Goal: Feedback & Contribution: Contribute content

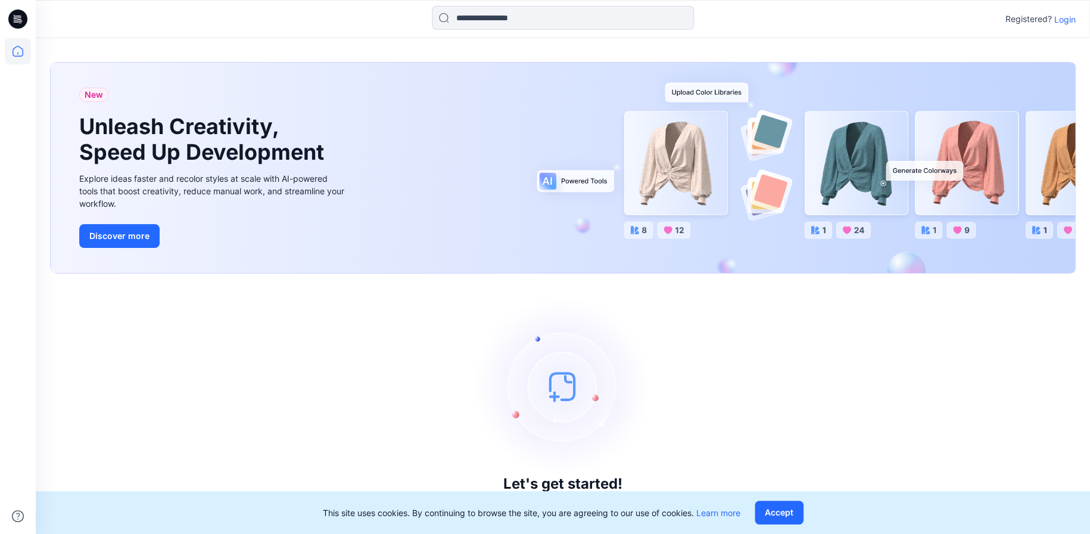
drag, startPoint x: 1058, startPoint y: 18, endPoint x: 1049, endPoint y: 23, distance: 10.1
click at [1058, 18] on p "Login" at bounding box center [1065, 19] width 21 height 13
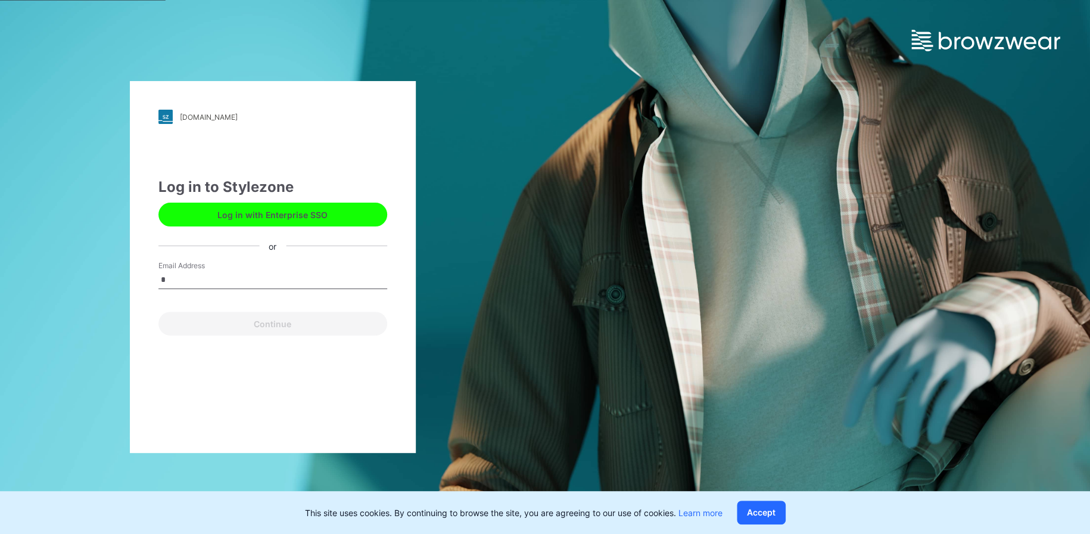
type input "**********"
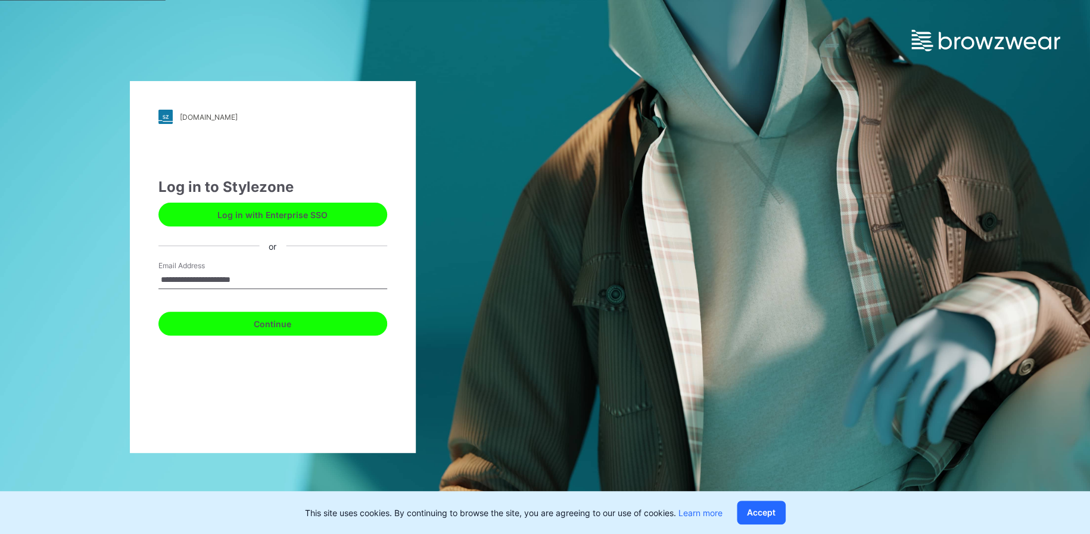
click at [275, 322] on button "Continue" at bounding box center [272, 324] width 229 height 24
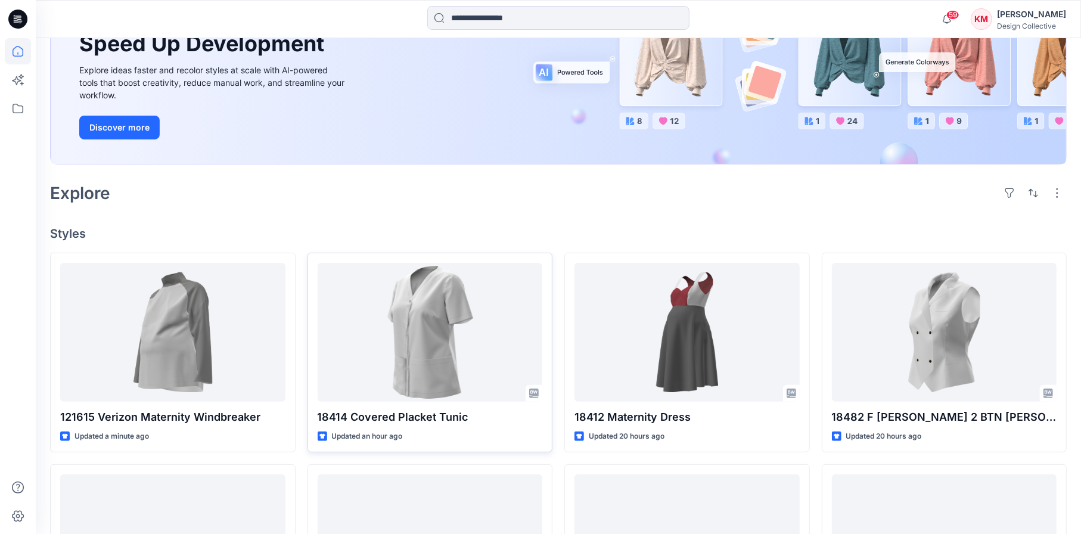
scroll to position [179, 0]
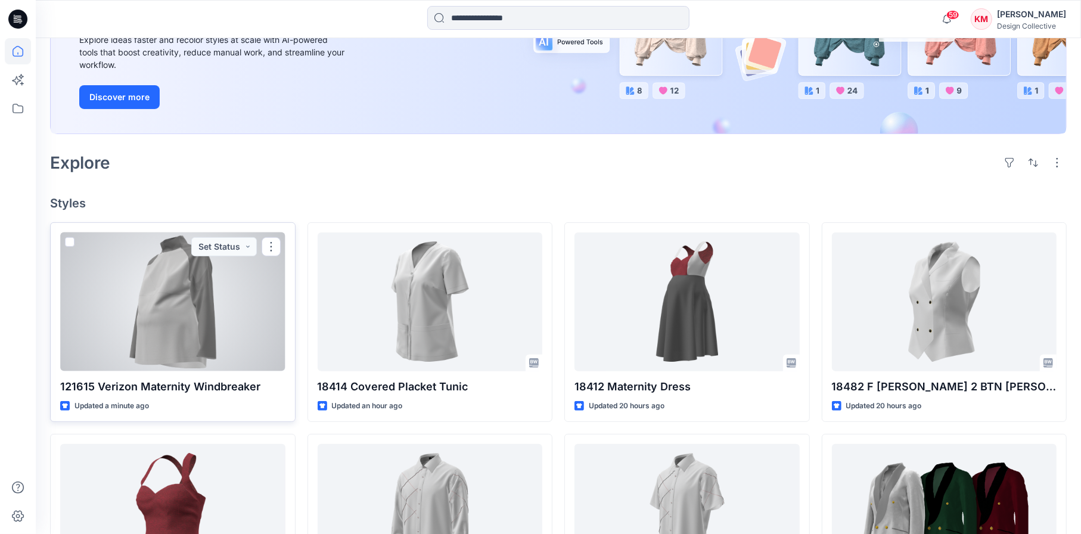
click at [178, 303] on div at bounding box center [172, 301] width 225 height 139
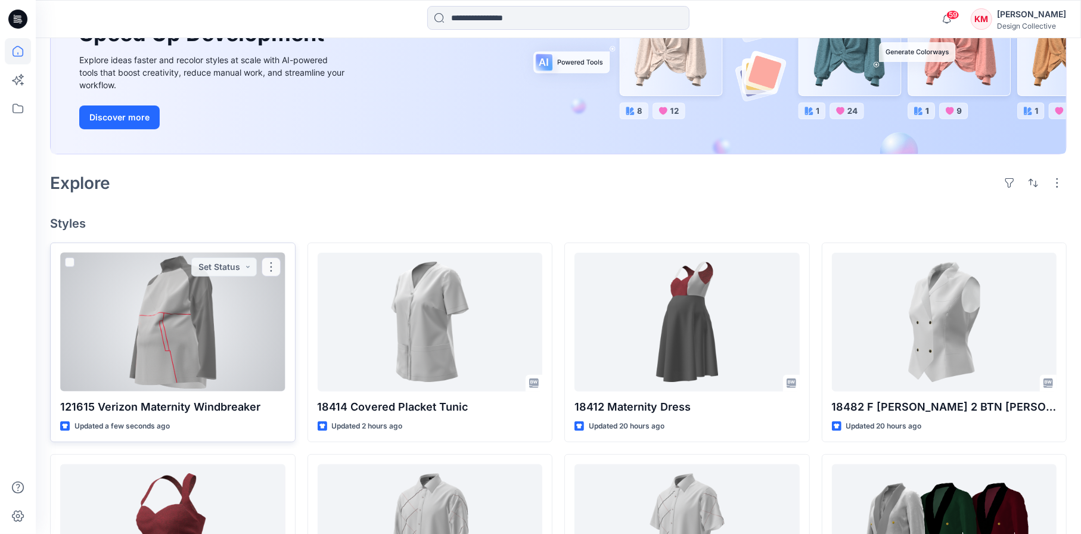
scroll to position [179, 0]
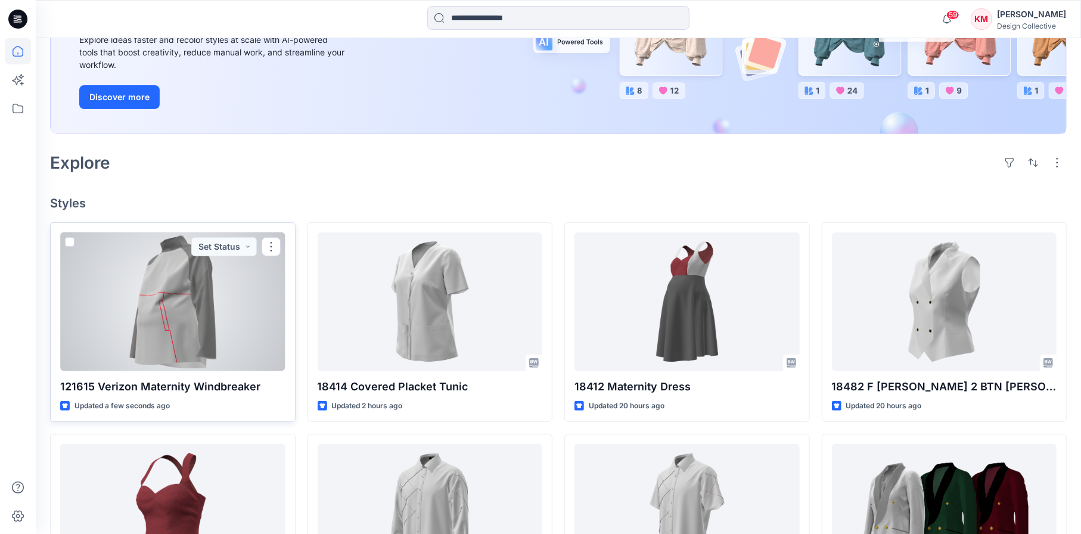
click at [176, 294] on div at bounding box center [172, 301] width 225 height 139
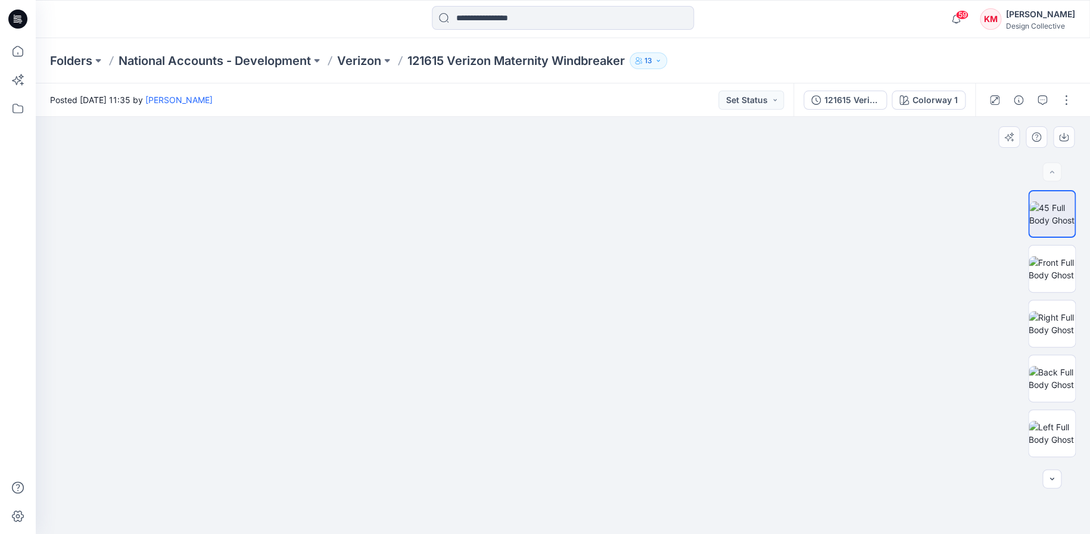
drag, startPoint x: 571, startPoint y: 206, endPoint x: 571, endPoint y: 295, distance: 89.4
click at [570, 302] on img at bounding box center [563, 291] width 596 height 485
click at [630, 202] on img at bounding box center [563, 291] width 596 height 484
click at [1043, 96] on icon "button" at bounding box center [1043, 100] width 10 height 10
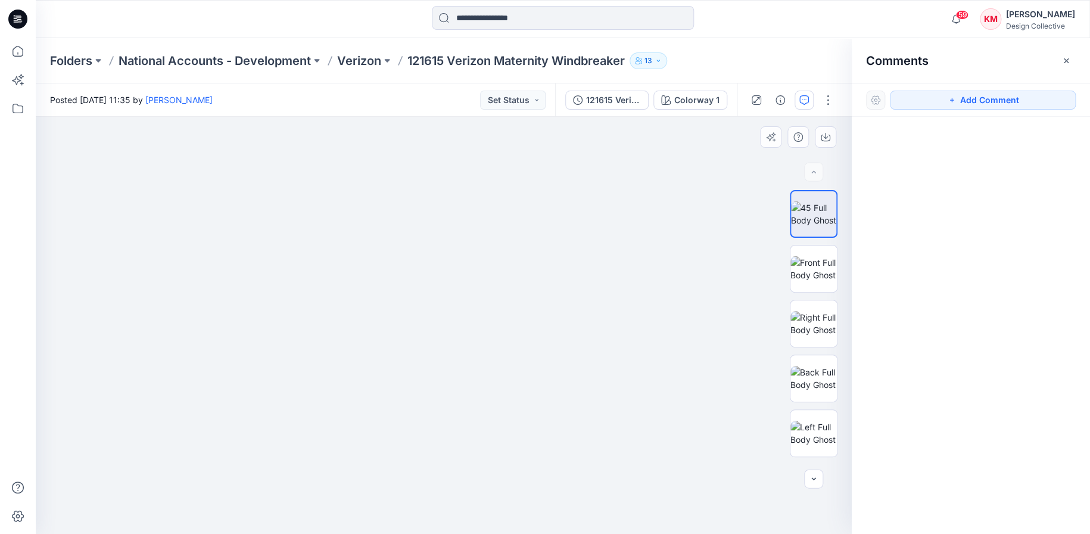
click at [521, 190] on img at bounding box center [444, 291] width 596 height 484
click at [962, 104] on button "Add Comment" at bounding box center [983, 100] width 186 height 19
click at [515, 183] on div "1" at bounding box center [444, 325] width 816 height 417
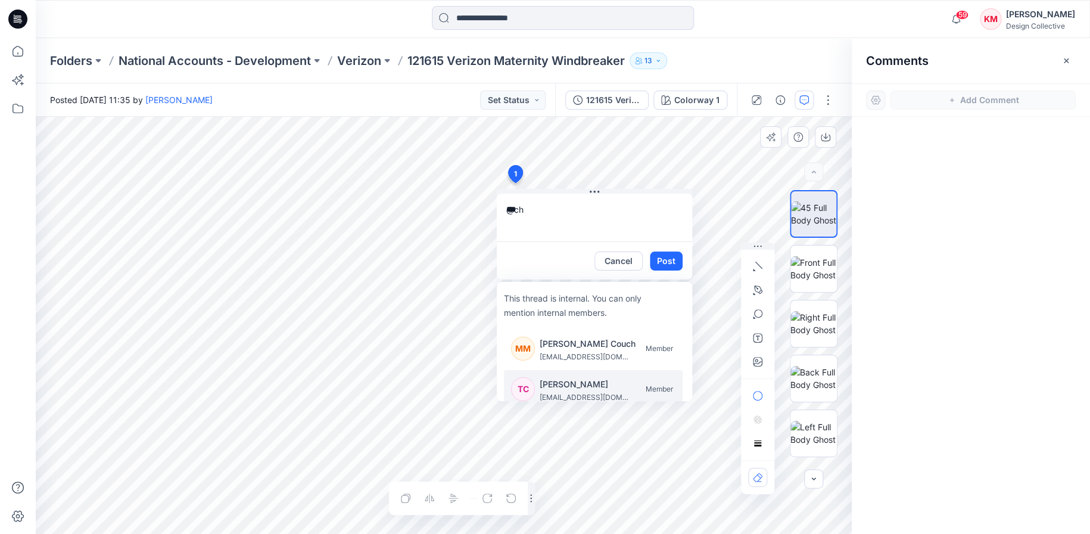
click at [575, 381] on p "[PERSON_NAME]" at bounding box center [584, 384] width 89 height 14
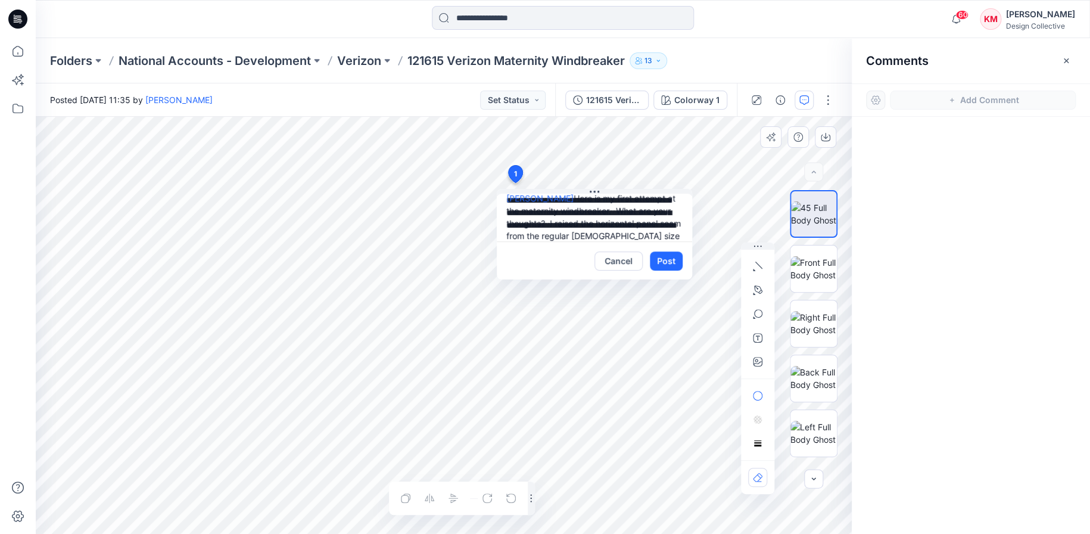
scroll to position [24, 0]
type textarea "**********"
click at [672, 260] on button "Post" at bounding box center [666, 260] width 33 height 19
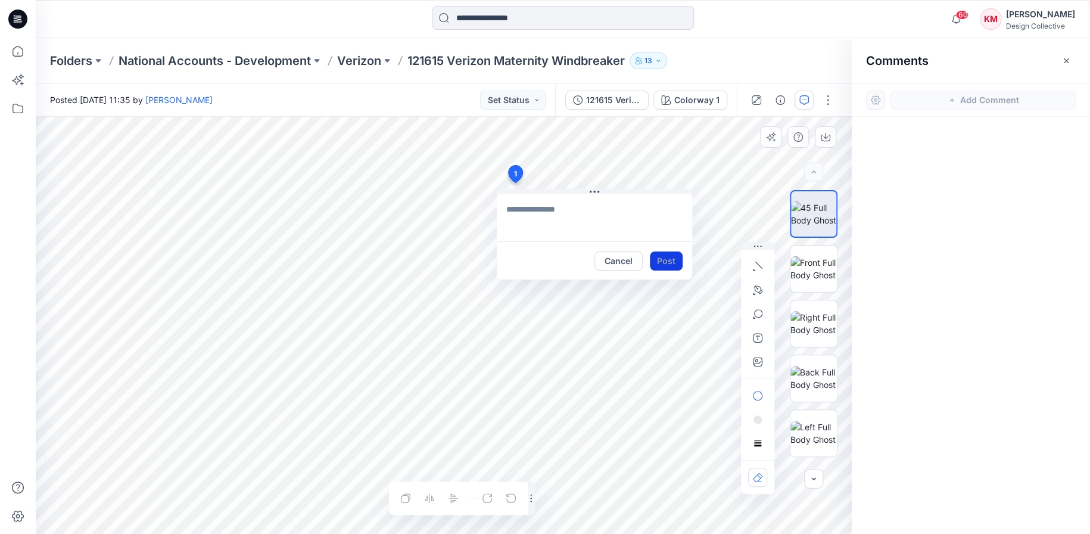
scroll to position [0, 0]
